Goal: Task Accomplishment & Management: Manage account settings

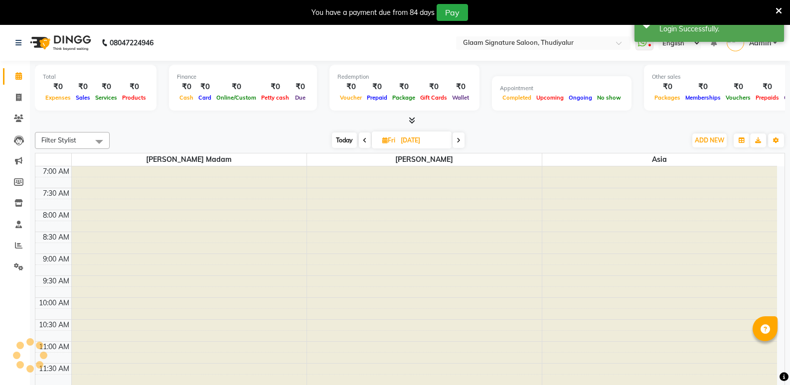
click at [776, 10] on icon at bounding box center [778, 10] width 6 height 9
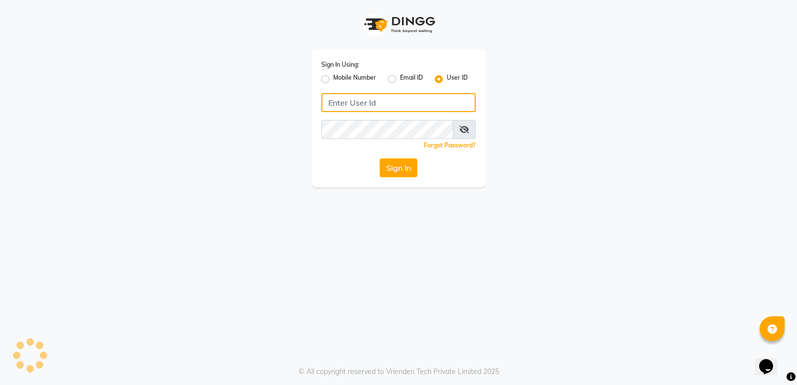
type input "glaamsalon"
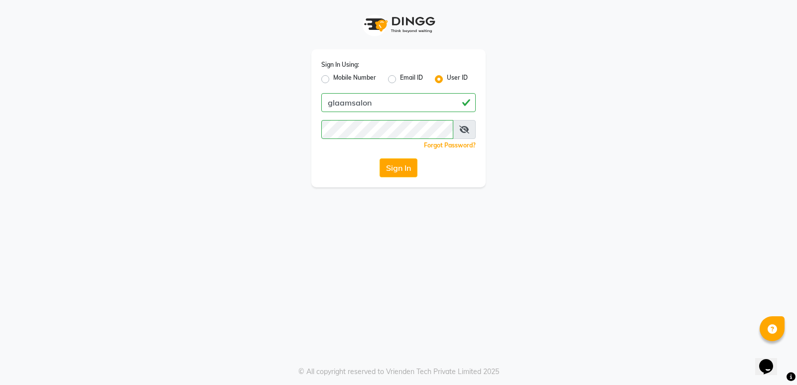
click at [400, 169] on button "Sign In" at bounding box center [399, 167] width 38 height 19
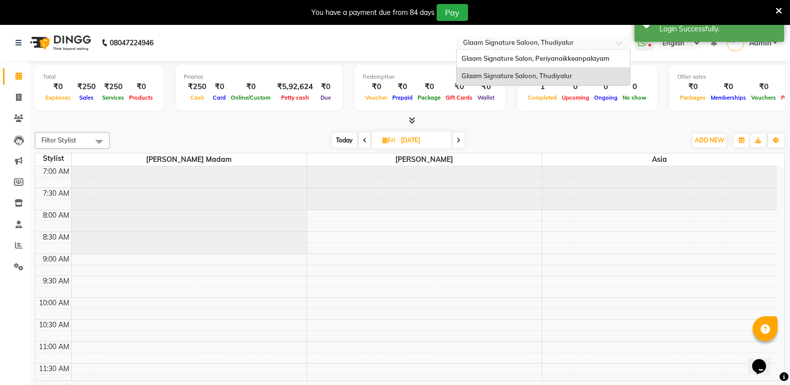
click at [567, 41] on input "text" at bounding box center [533, 44] width 144 height 10
click at [554, 55] on span "Glaam Signature Salon, Periyanaikkeanpalayam" at bounding box center [535, 58] width 148 height 8
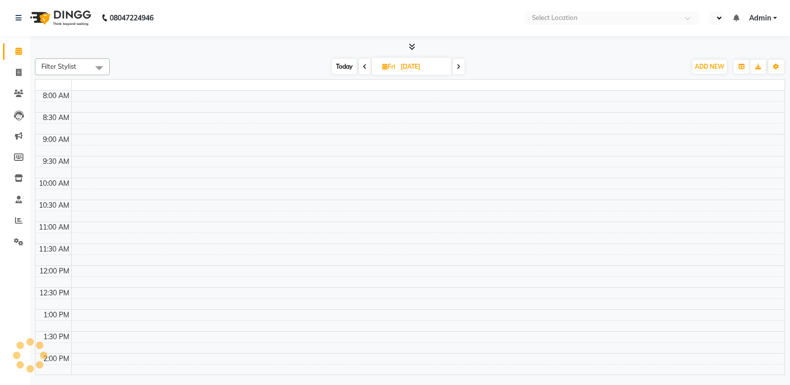
select select "en"
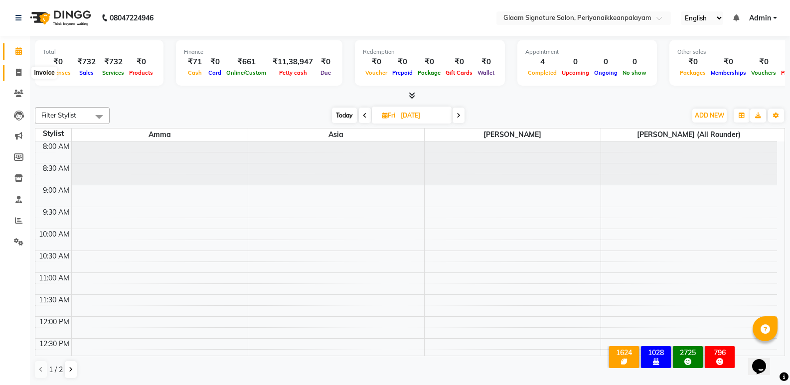
click at [17, 74] on icon at bounding box center [18, 72] width 5 height 7
select select "service"
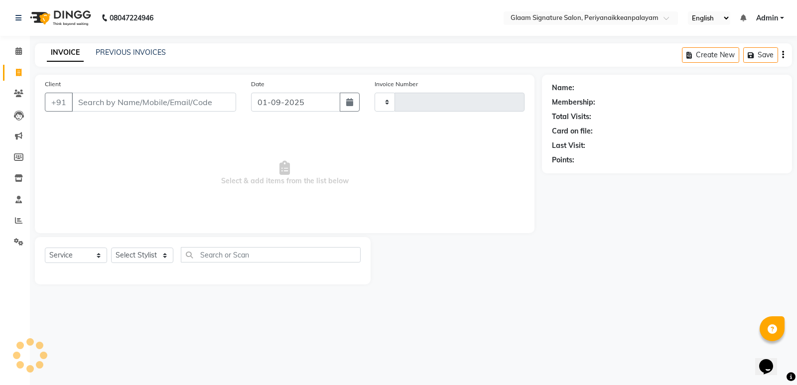
type input "0960"
select select "4039"
click at [150, 54] on link "PREVIOUS INVOICES" at bounding box center [131, 52] width 70 height 9
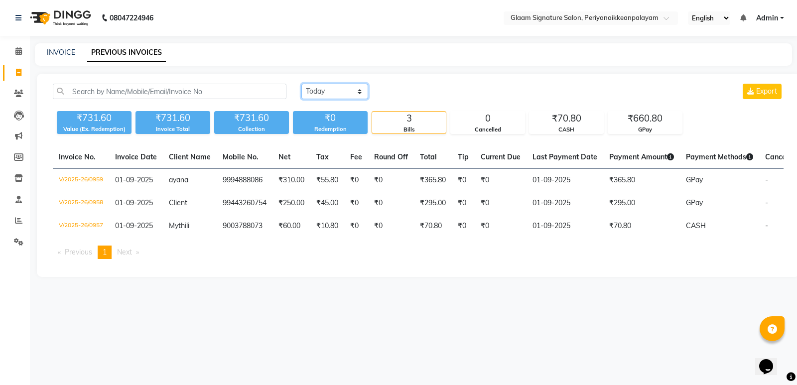
drag, startPoint x: 356, startPoint y: 88, endPoint x: 356, endPoint y: 94, distance: 6.5
click at [356, 88] on select "Today Yesterday Custom Range" at bounding box center [334, 91] width 67 height 15
select select "range"
click at [301, 84] on select "Today Yesterday Custom Range" at bounding box center [334, 91] width 67 height 15
click at [419, 92] on input "01-09-2025" at bounding box center [416, 92] width 70 height 14
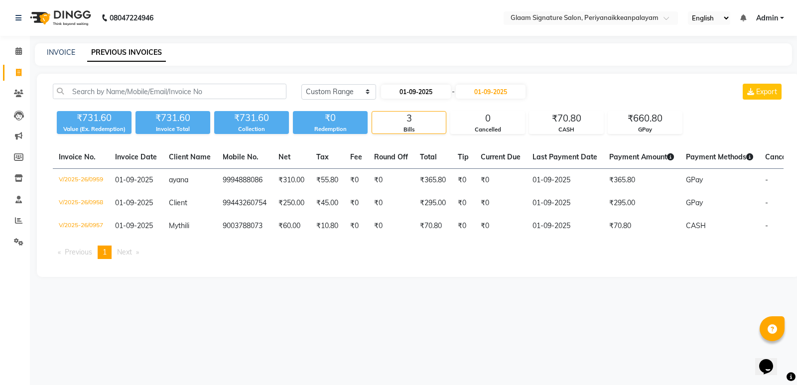
select select "9"
select select "2025"
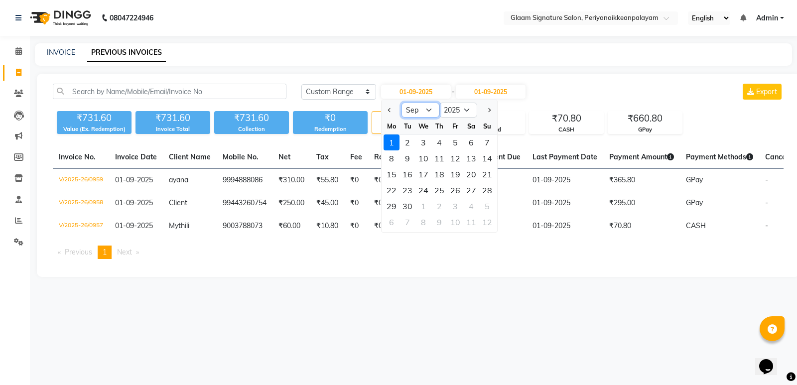
drag, startPoint x: 430, startPoint y: 109, endPoint x: 428, endPoint y: 117, distance: 7.9
click at [430, 109] on select "Jan Feb Mar Apr May Jun Jul Aug Sep Oct Nov Dec" at bounding box center [421, 110] width 38 height 15
select select "1"
click at [402, 103] on select "Jan Feb Mar Apr May Jun Jul Aug Sep Oct Nov Dec" at bounding box center [421, 110] width 38 height 15
click at [422, 140] on div "1" at bounding box center [424, 143] width 16 height 16
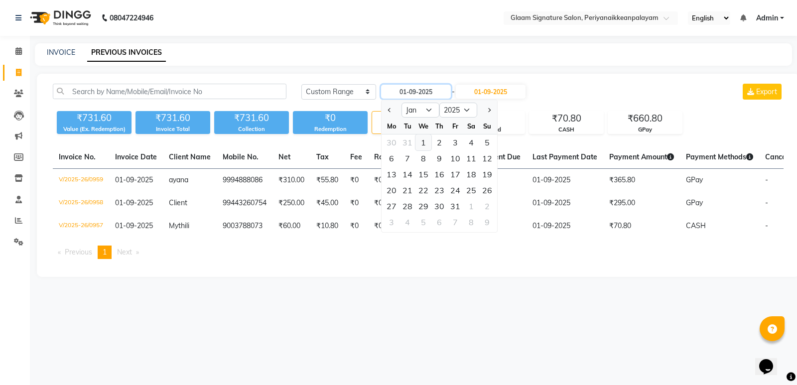
type input "01-01-2025"
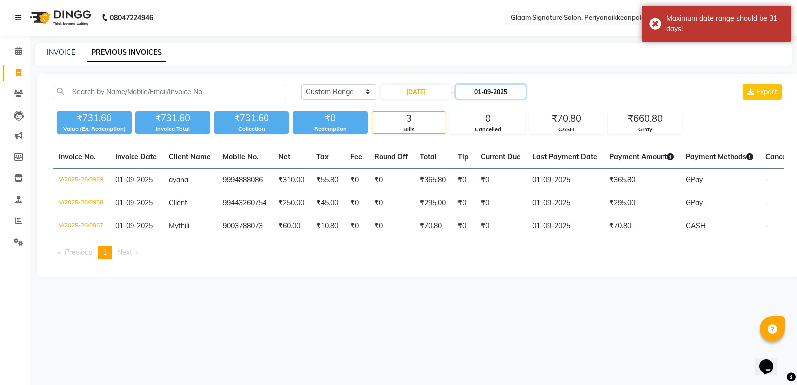
click at [488, 89] on input "01-09-2025" at bounding box center [491, 92] width 70 height 14
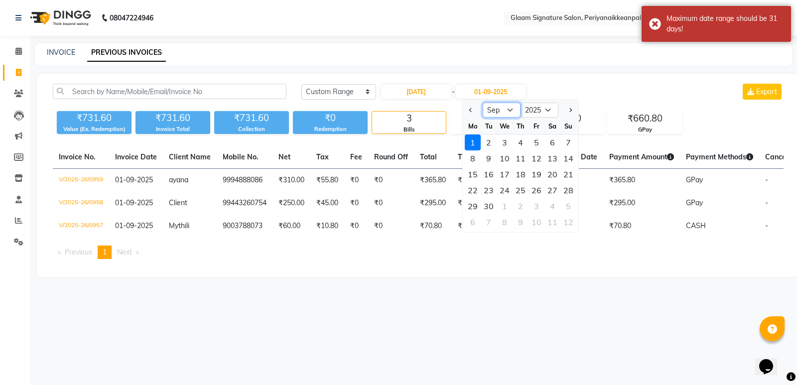
drag, startPoint x: 509, startPoint y: 109, endPoint x: 509, endPoint y: 116, distance: 6.5
click at [509, 112] on select "Jan Feb Mar Apr May Jun Jul Aug Sep Oct Nov Dec" at bounding box center [502, 110] width 38 height 15
select select "1"
click at [483, 103] on select "Jan Feb Mar Apr May Jun Jul Aug Sep Oct Nov Dec" at bounding box center [502, 110] width 38 height 15
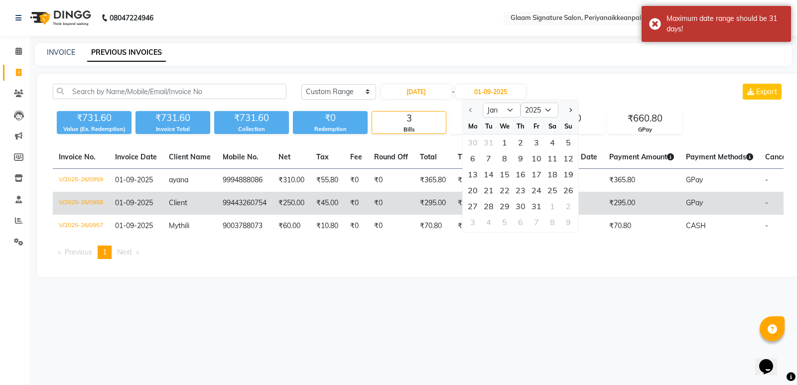
click at [538, 206] on div "31" at bounding box center [537, 206] width 16 height 16
type input "31-01-2025"
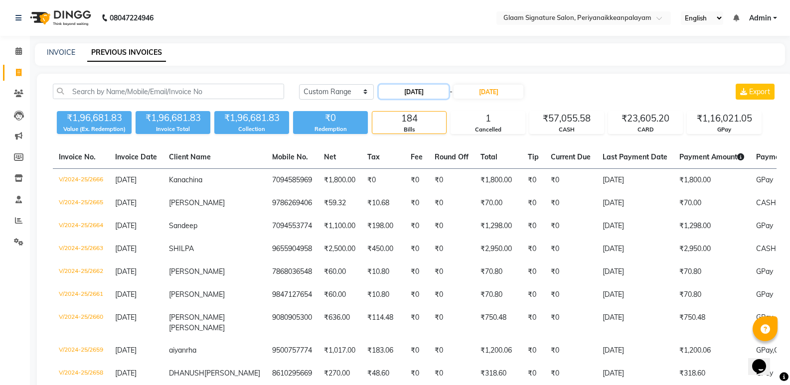
drag, startPoint x: 413, startPoint y: 86, endPoint x: 417, endPoint y: 92, distance: 6.8
click at [412, 87] on input "01-01-2025" at bounding box center [414, 92] width 70 height 14
select select "2025"
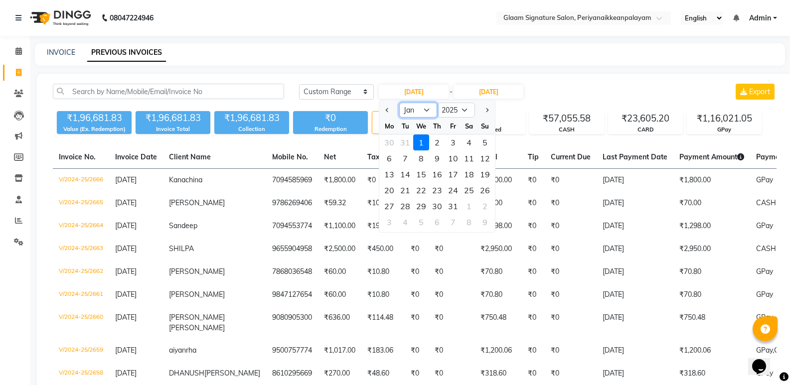
click at [421, 108] on select "Jan Feb Mar Apr May Jun Jul Aug Sep Oct Nov Dec" at bounding box center [418, 110] width 38 height 15
select select "2"
click at [399, 103] on select "Jan Feb Mar Apr May Jun Jul Aug Sep Oct Nov Dec" at bounding box center [418, 110] width 38 height 15
drag, startPoint x: 471, startPoint y: 141, endPoint x: 482, endPoint y: 112, distance: 31.6
click at [470, 141] on div "1" at bounding box center [469, 143] width 16 height 16
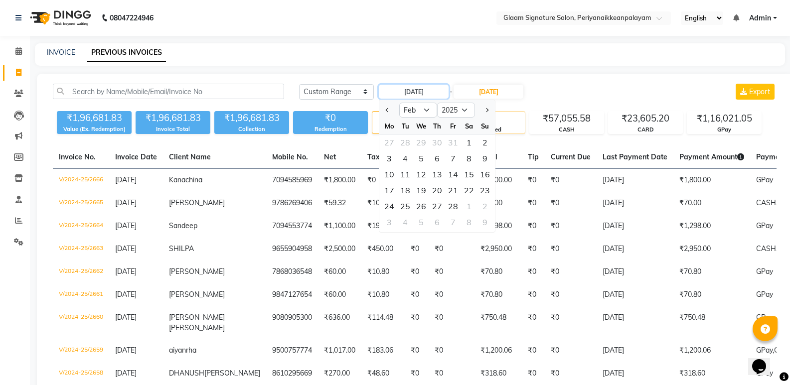
type input "01-02-2025"
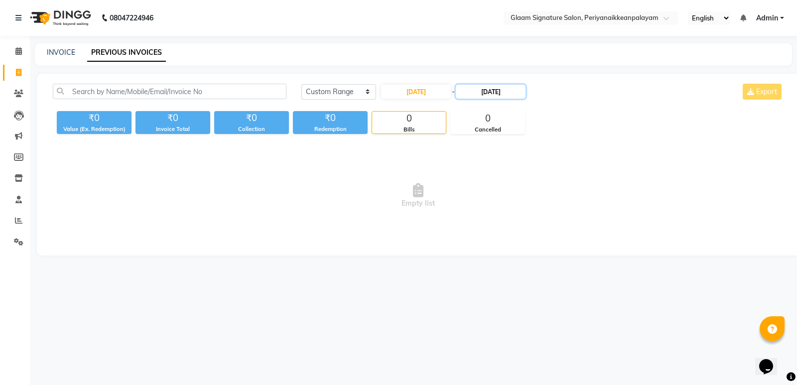
click at [488, 91] on input "31-01-2025" at bounding box center [491, 92] width 70 height 14
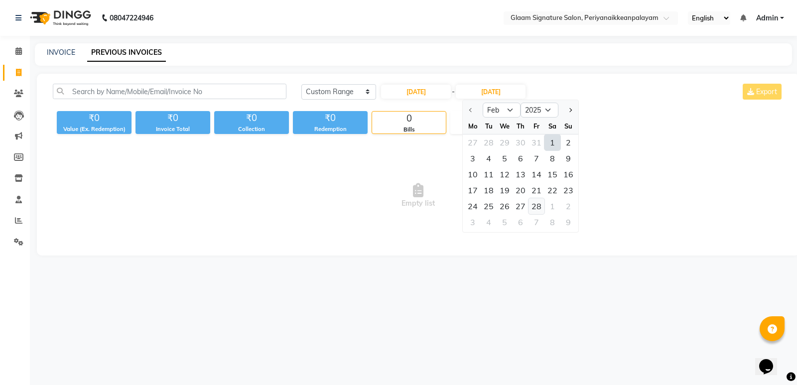
click at [539, 204] on div "28" at bounding box center [537, 206] width 16 height 16
type input "28-02-2025"
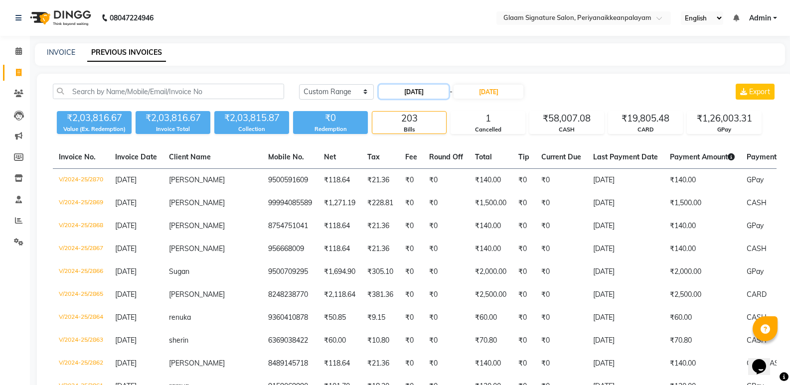
click at [421, 93] on input "01-02-2025" at bounding box center [414, 92] width 70 height 14
select select "2"
select select "2025"
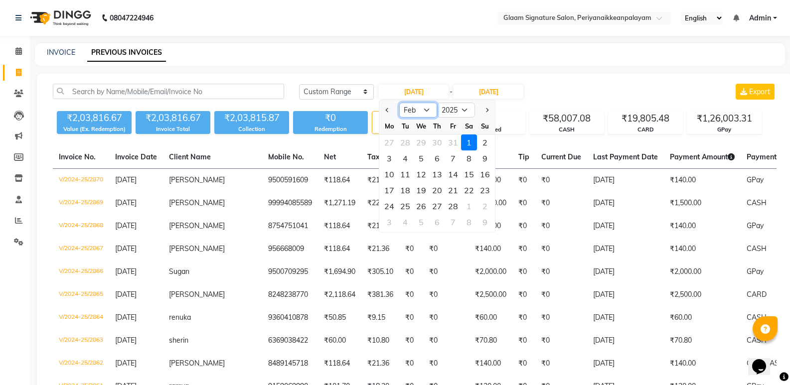
click at [426, 112] on select "Jan Feb Mar Apr May Jun Jul Aug Sep Oct Nov Dec" at bounding box center [418, 110] width 38 height 15
select select "3"
click at [399, 103] on select "Jan Feb Mar Apr May Jun Jul Aug Sep Oct Nov Dec" at bounding box center [418, 110] width 38 height 15
click at [468, 141] on div "1" at bounding box center [469, 143] width 16 height 16
type input "01-03-2025"
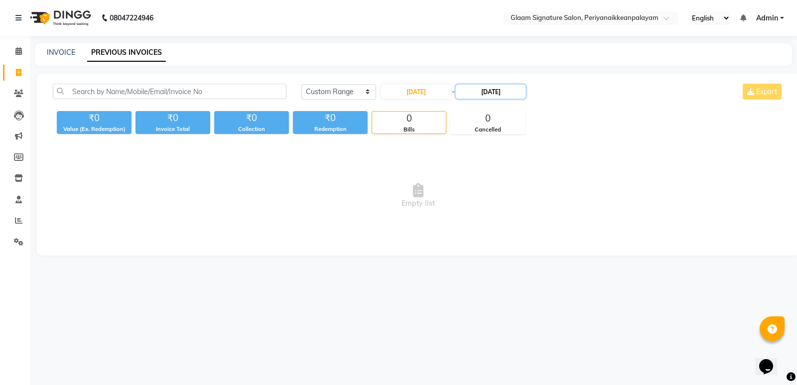
drag, startPoint x: 502, startPoint y: 94, endPoint x: 528, endPoint y: 95, distance: 26.4
click at [503, 95] on input "28-02-2025" at bounding box center [491, 92] width 70 height 14
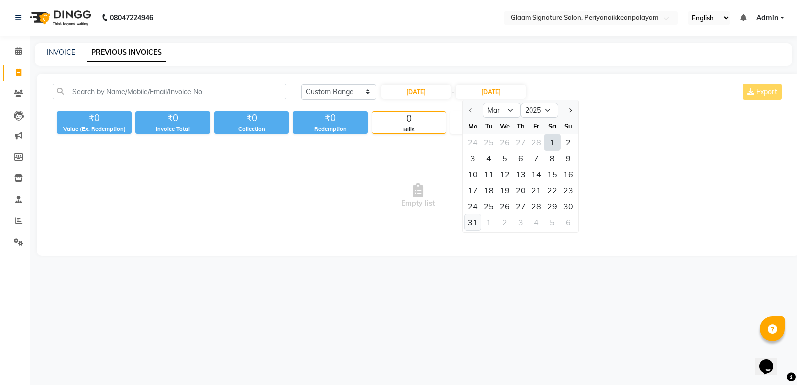
click at [477, 221] on div "31" at bounding box center [473, 222] width 16 height 16
type input "31-03-2025"
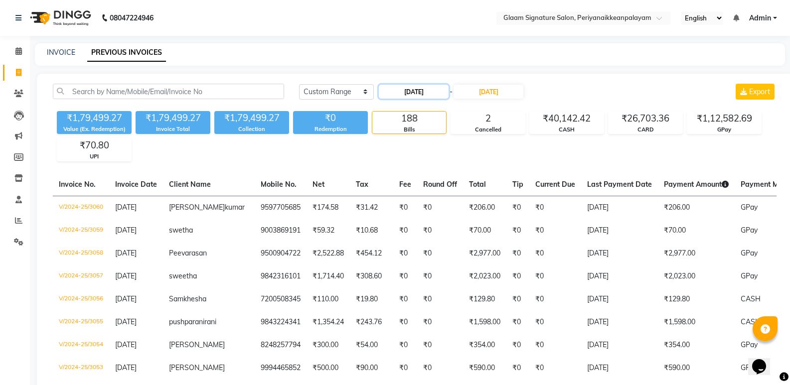
click at [417, 94] on input "01-03-2025" at bounding box center [414, 92] width 70 height 14
select select "3"
select select "2025"
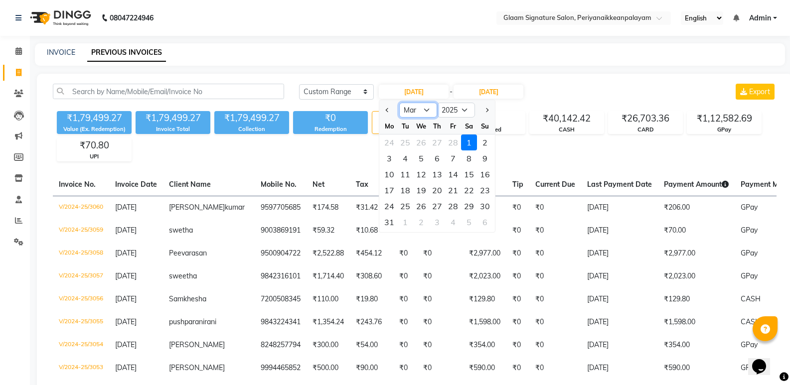
drag, startPoint x: 417, startPoint y: 110, endPoint x: 417, endPoint y: 117, distance: 6.5
click at [417, 110] on select "Jan Feb Mar Apr May Jun Jul Aug Sep Oct Nov Dec" at bounding box center [418, 110] width 38 height 15
select select "4"
click at [399, 103] on select "Jan Feb Mar Apr May Jun Jul Aug Sep Oct Nov Dec" at bounding box center [418, 110] width 38 height 15
drag, startPoint x: 407, startPoint y: 139, endPoint x: 512, endPoint y: 82, distance: 119.7
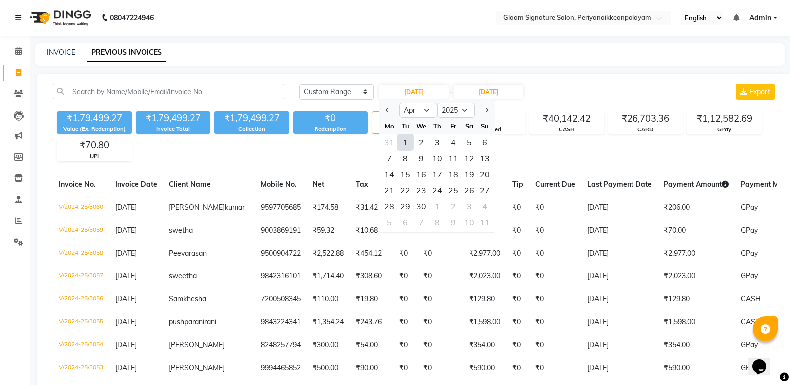
click at [409, 139] on div "1" at bounding box center [405, 143] width 16 height 16
type input "01-04-2025"
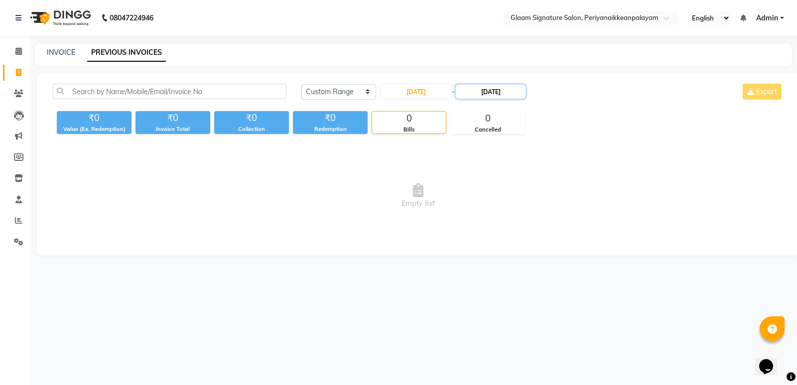
click at [499, 92] on input "31-03-2025" at bounding box center [491, 92] width 70 height 14
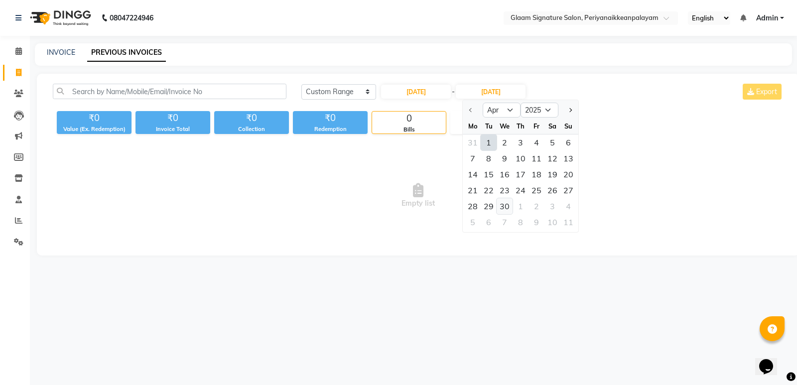
click at [505, 208] on div "30" at bounding box center [505, 206] width 16 height 16
type input "30-04-2025"
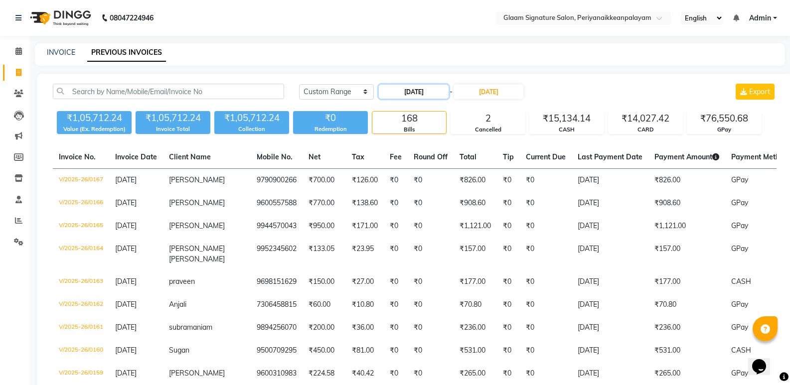
click at [413, 90] on input "01-04-2025" at bounding box center [414, 92] width 70 height 14
select select "4"
select select "2025"
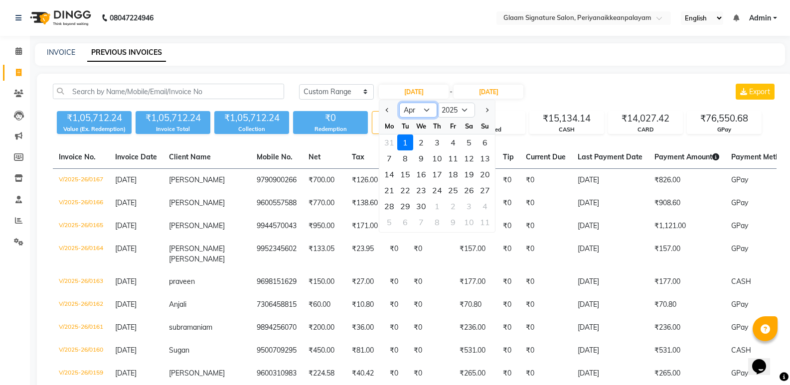
click at [428, 111] on select "Jan Feb Mar Apr May Jun Jul Aug Sep Oct Nov Dec" at bounding box center [418, 110] width 38 height 15
select select "5"
click at [399, 103] on select "Jan Feb Mar Apr May Jun Jul Aug Sep Oct Nov Dec" at bounding box center [418, 110] width 38 height 15
click at [435, 142] on div "1" at bounding box center [437, 143] width 16 height 16
type input "01-05-2025"
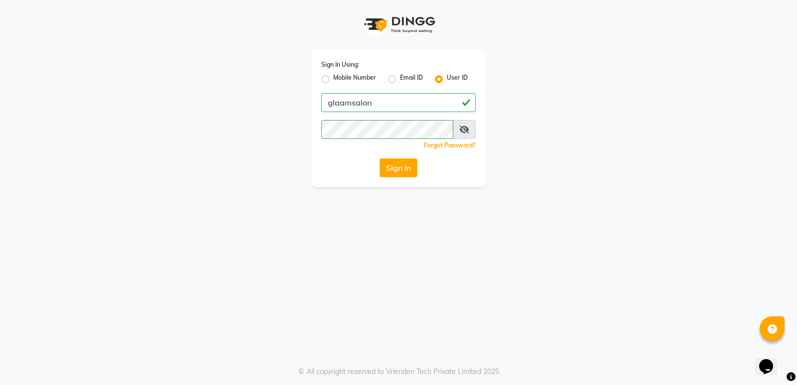
click at [498, 92] on div "Sign In Using: Mobile Number Email ID User ID glaamsalon Remember me Forgot Pas…" at bounding box center [399, 93] width 568 height 187
click at [398, 165] on button "Sign In" at bounding box center [399, 167] width 38 height 19
